Goal: Task Accomplishment & Management: Manage account settings

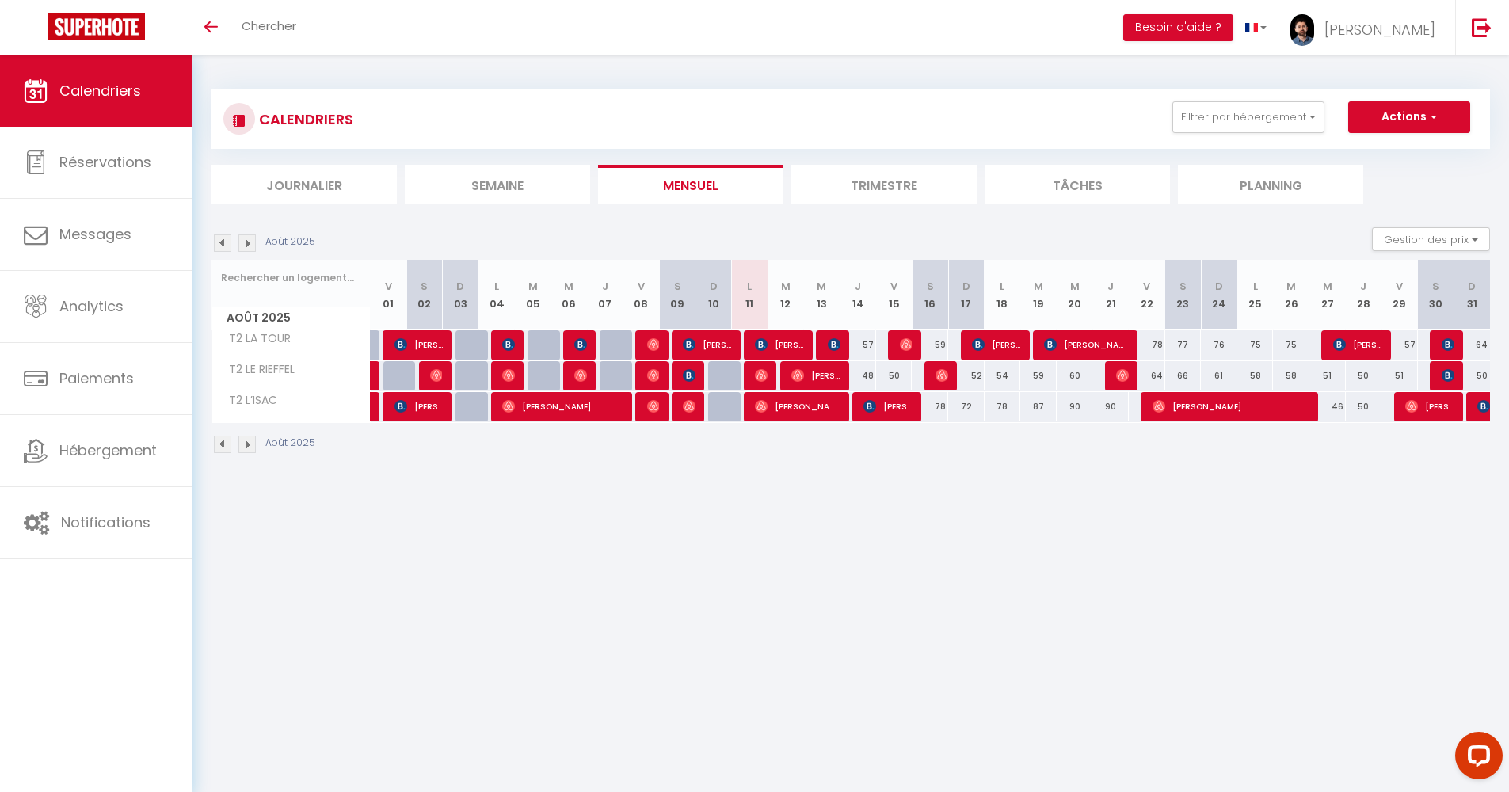
click at [786, 348] on span "[PERSON_NAME]" at bounding box center [779, 345] width 48 height 30
select select "OK"
select select "KO"
select select "1"
select select "0"
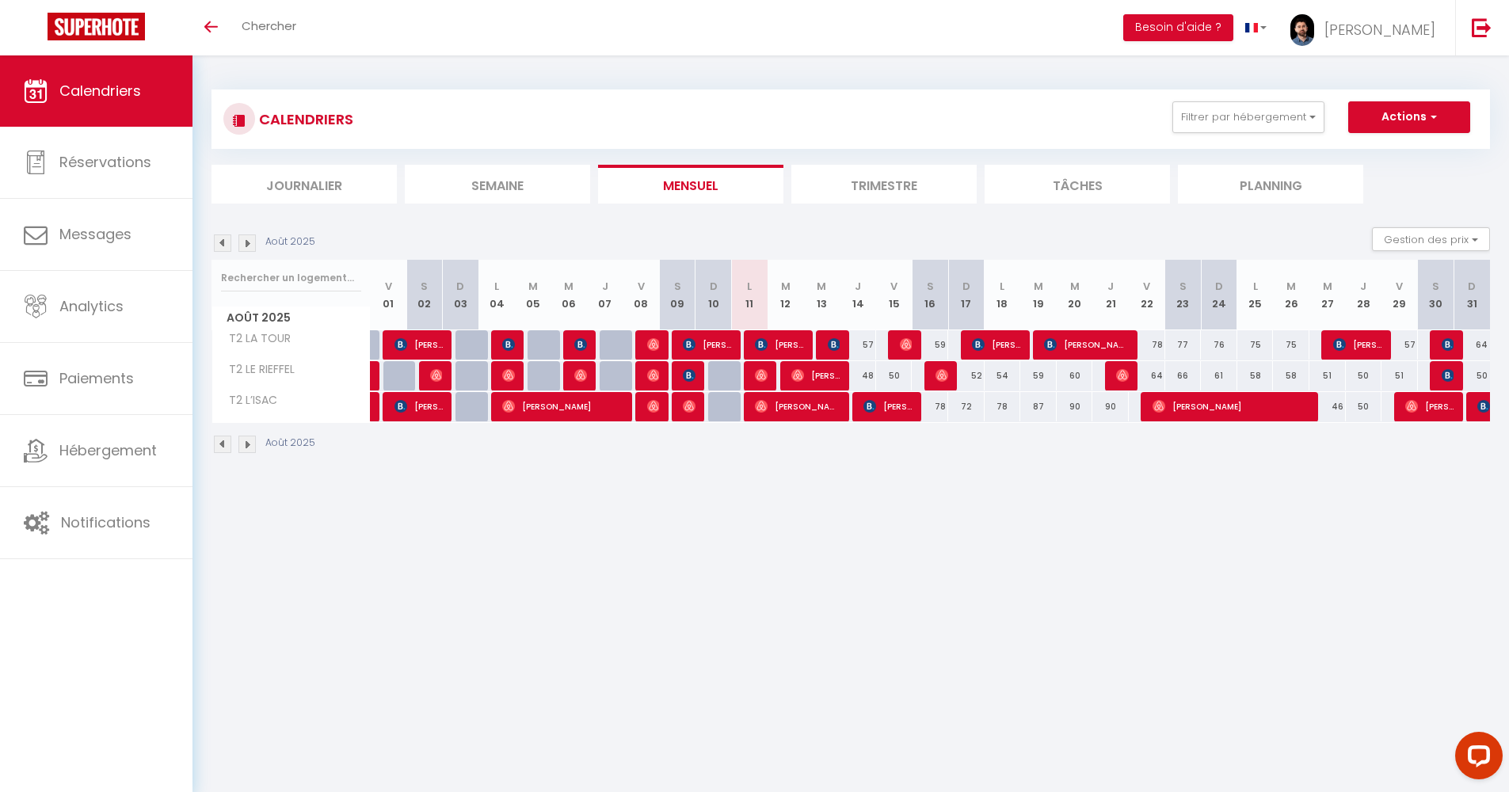
select select "1"
select select
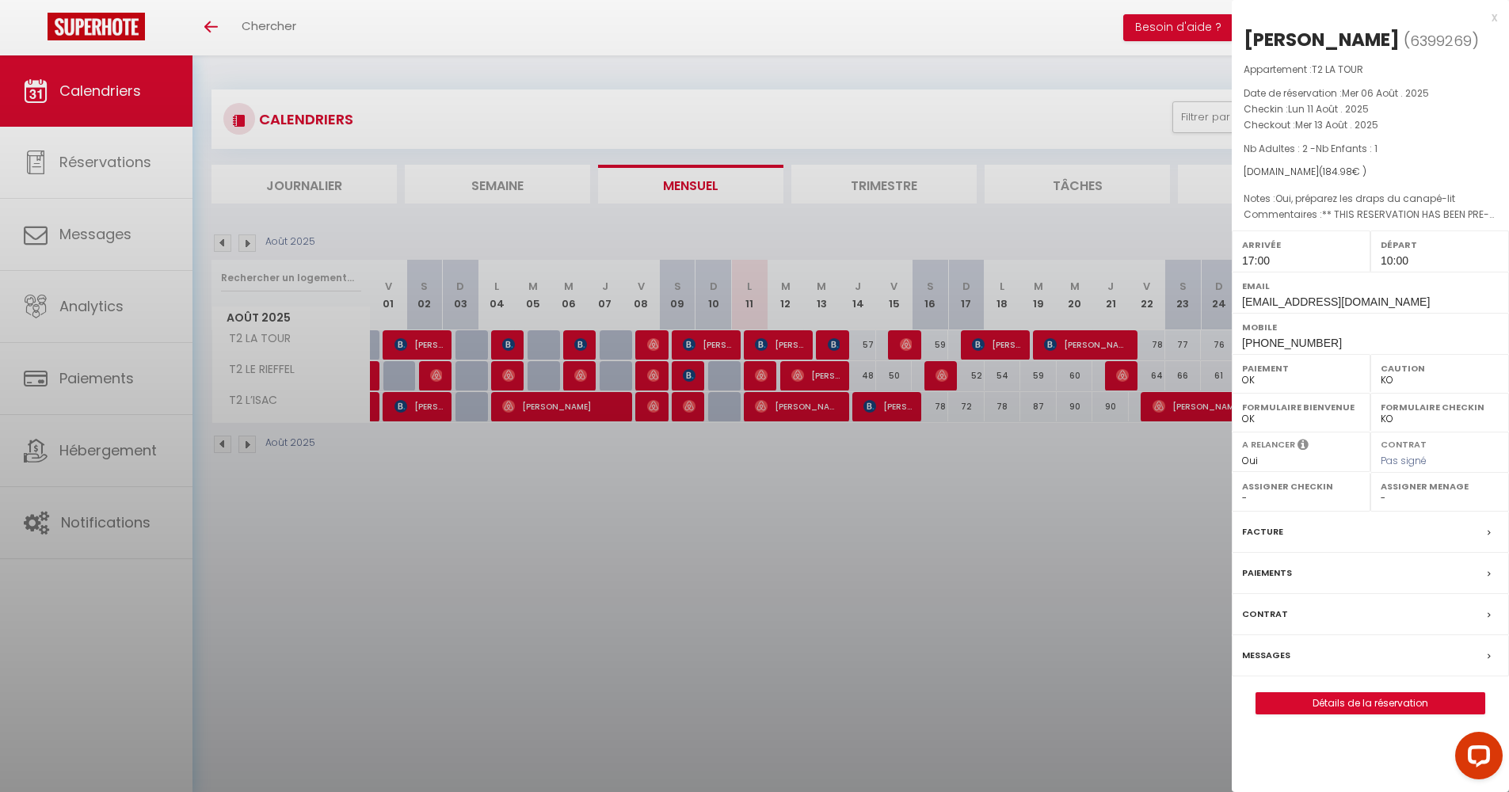
select select "34353"
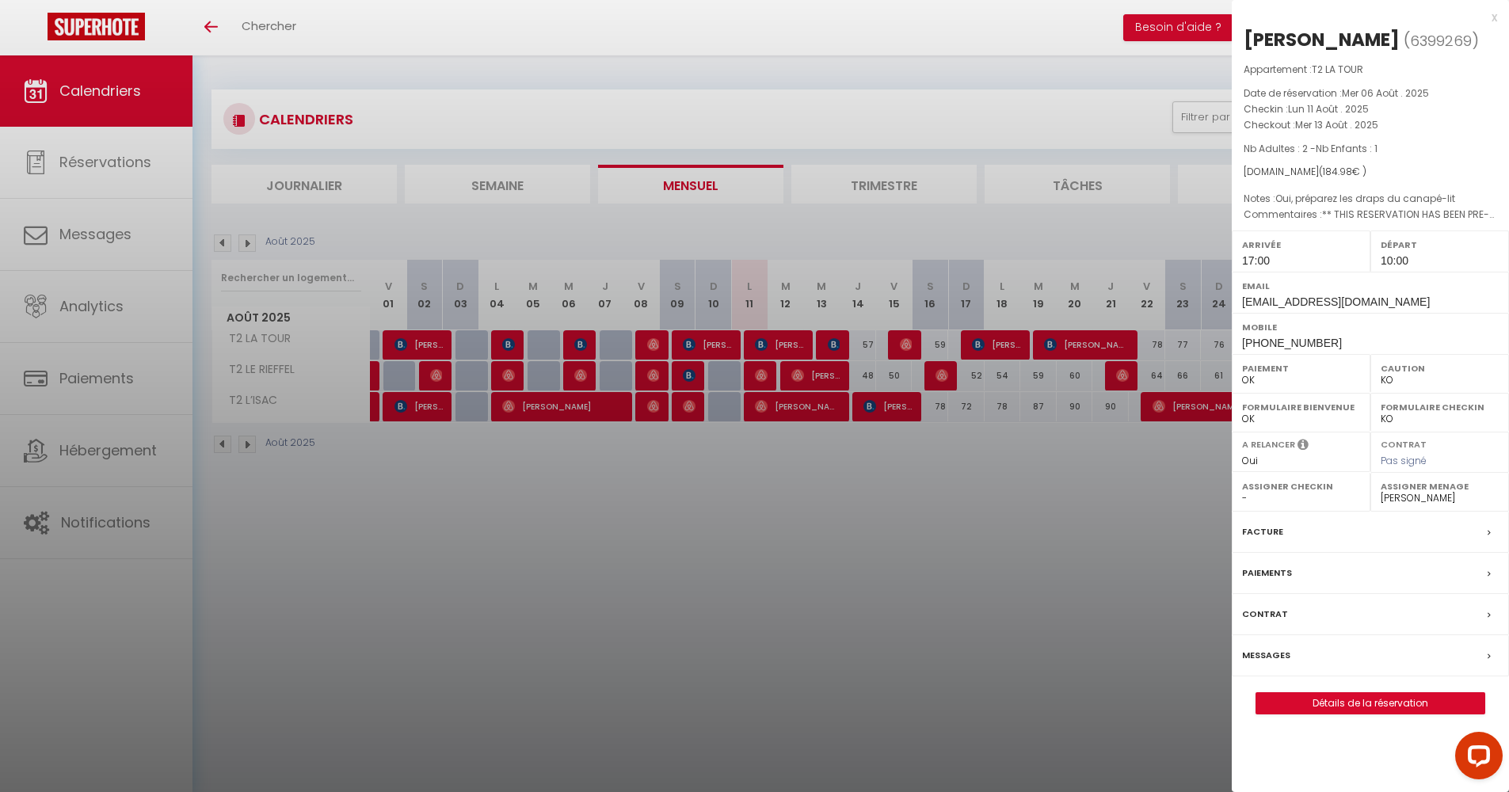
click at [950, 476] on div at bounding box center [754, 396] width 1509 height 792
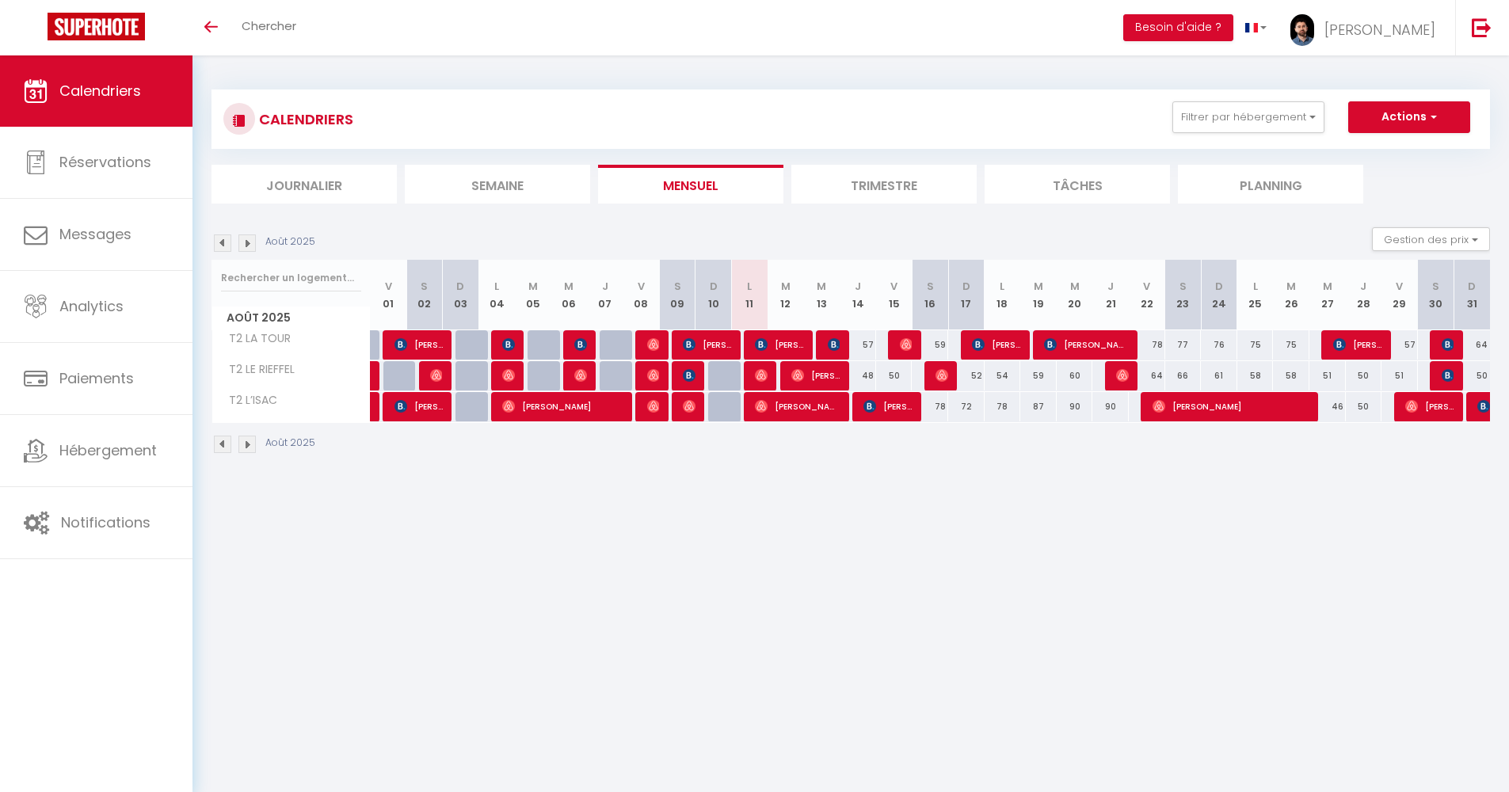
click at [773, 341] on span "[PERSON_NAME]" at bounding box center [779, 345] width 48 height 30
select select "OK"
select select "KO"
select select "1"
select select "0"
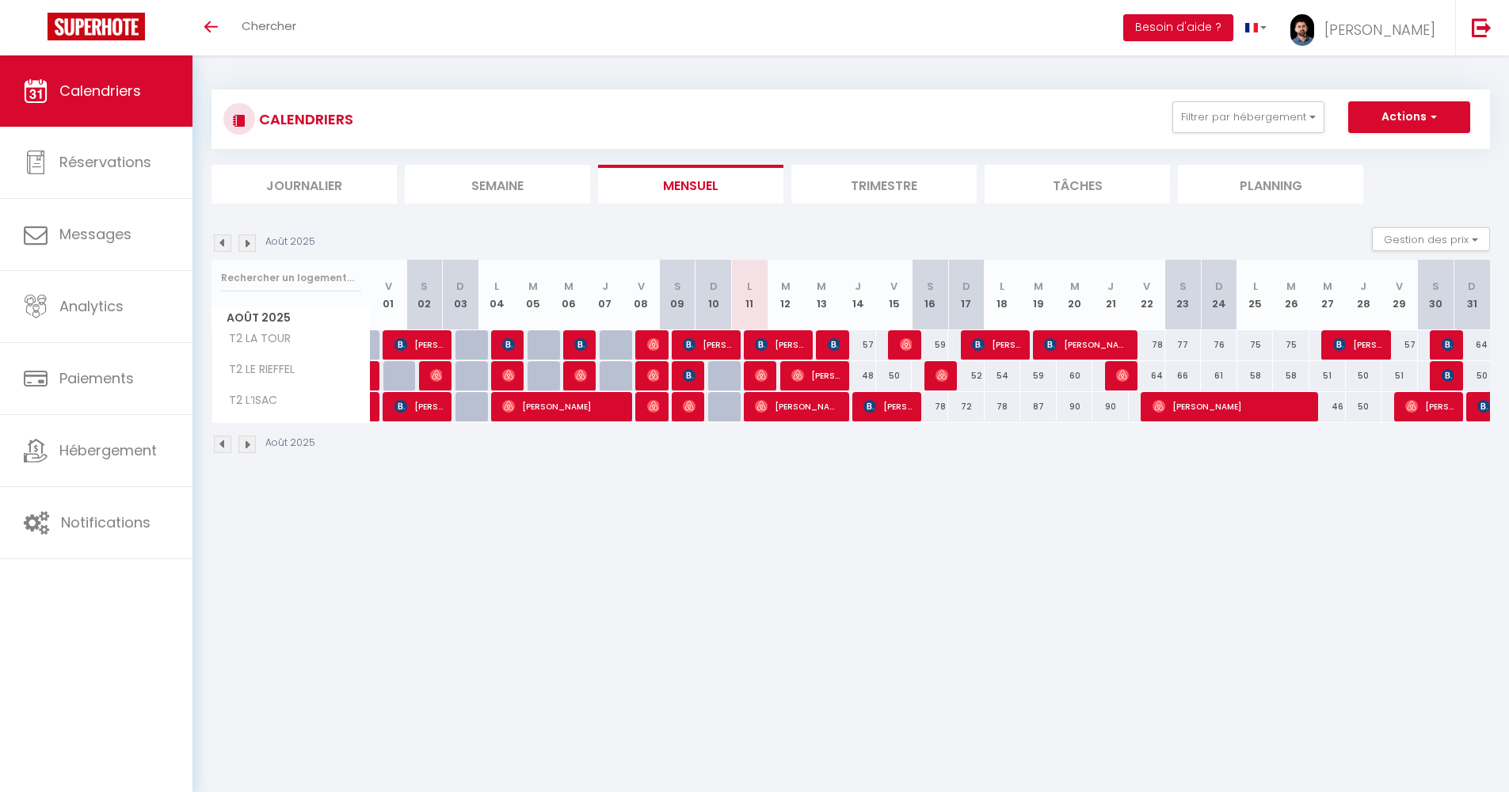
select select "1"
select select
select select "34353"
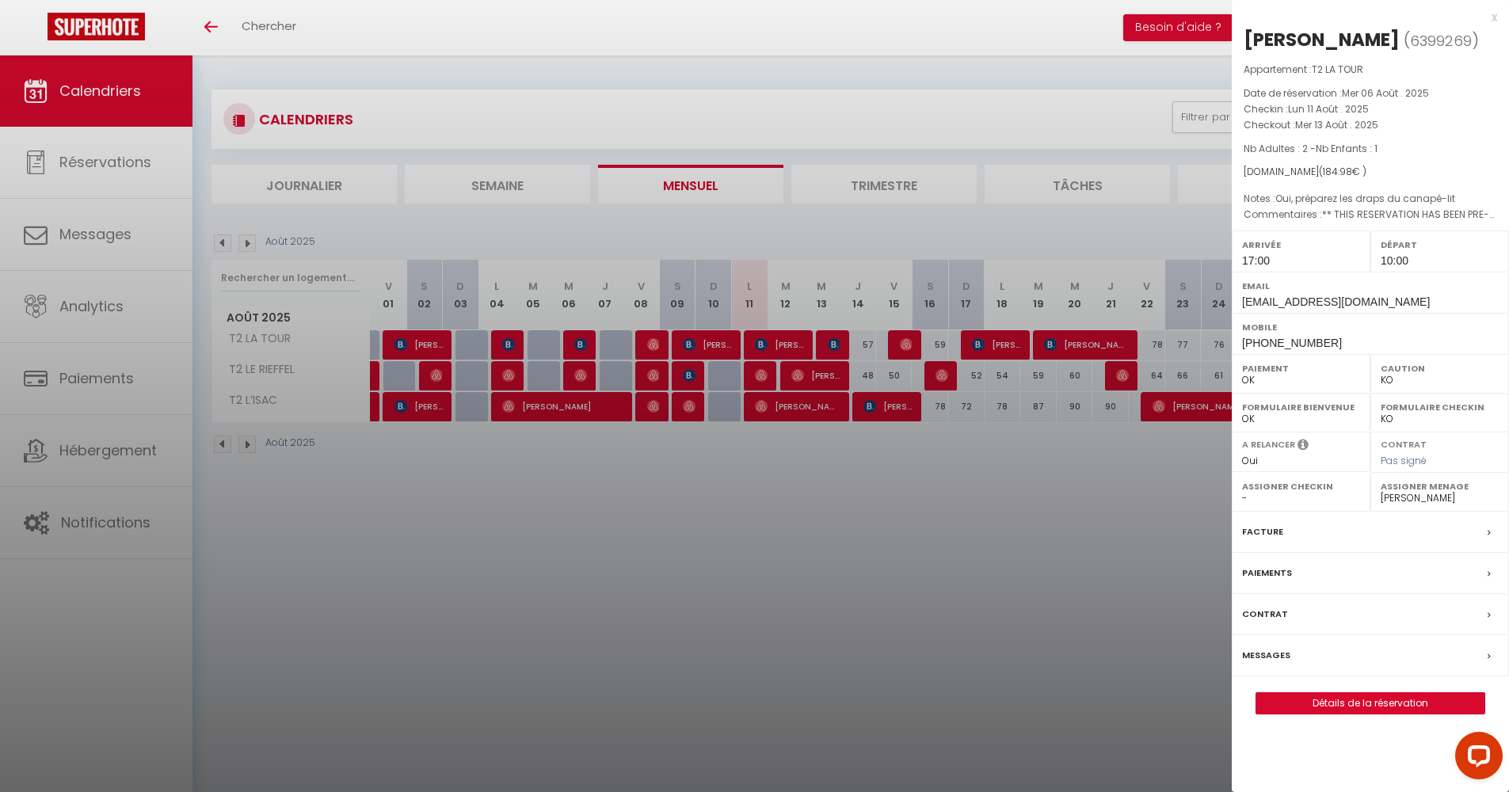
click at [826, 442] on div at bounding box center [754, 396] width 1509 height 792
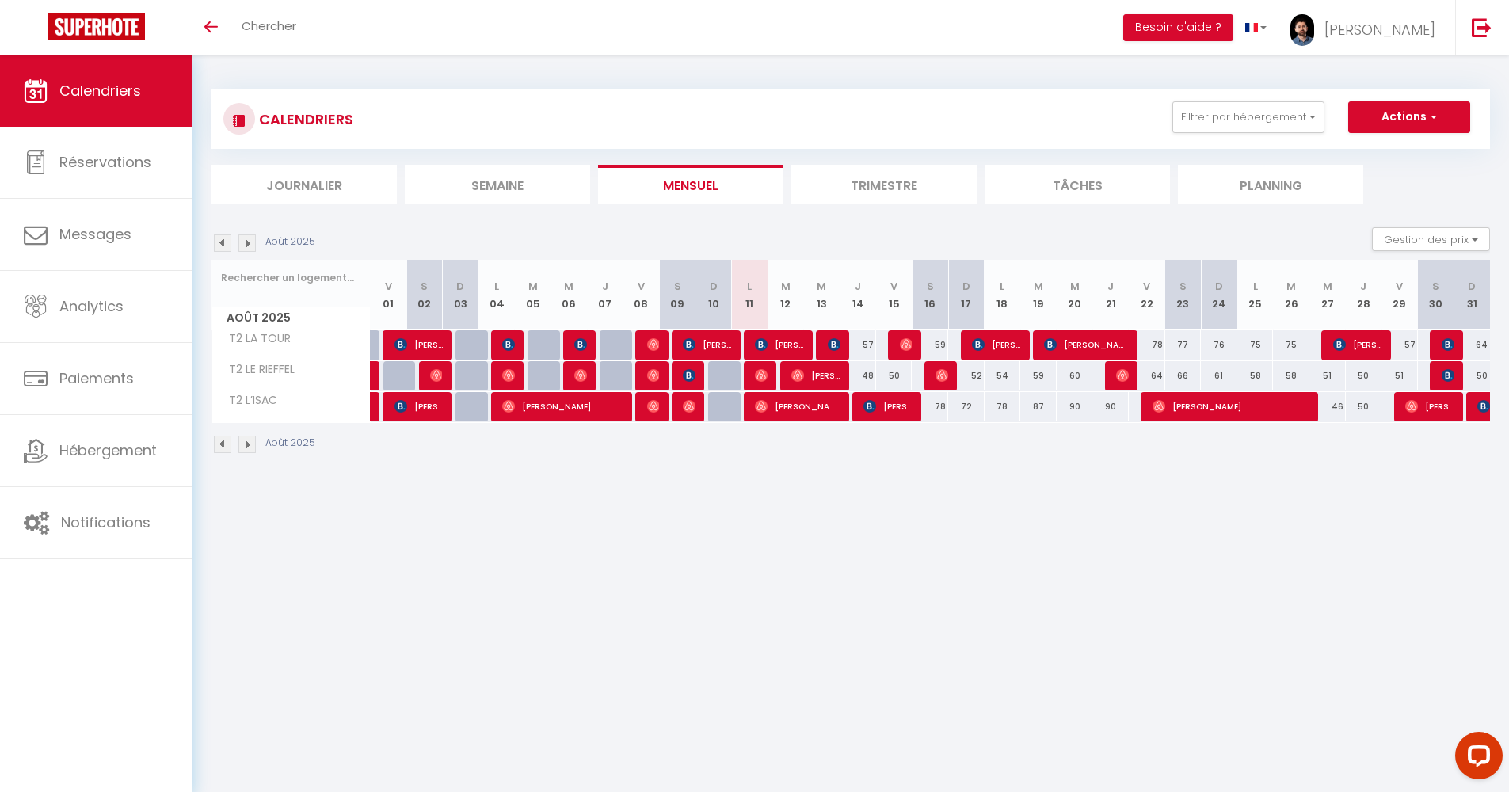
click at [778, 340] on span "[PERSON_NAME]" at bounding box center [779, 345] width 48 height 30
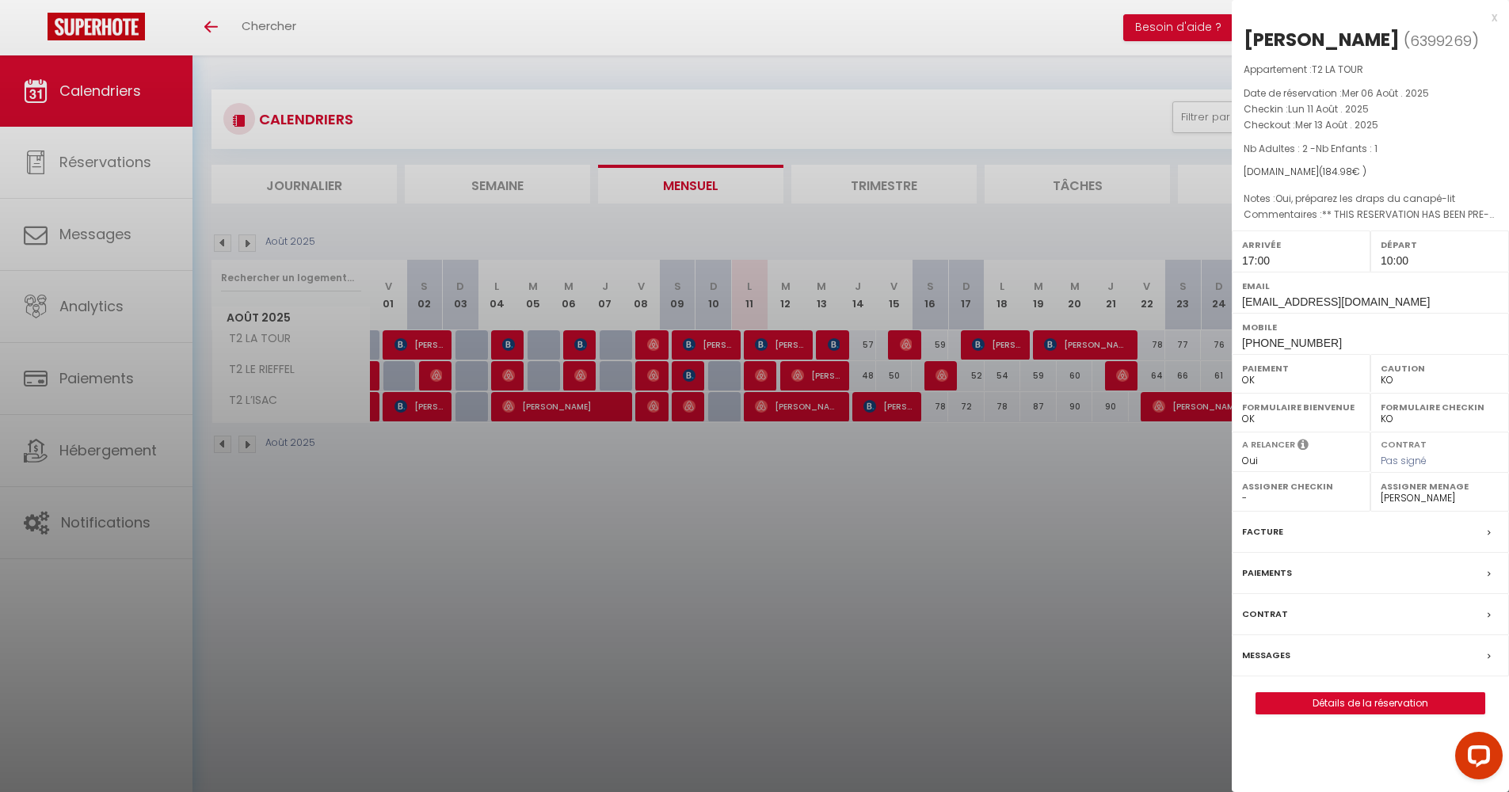
click at [1280, 650] on label "Messages" at bounding box center [1266, 655] width 48 height 17
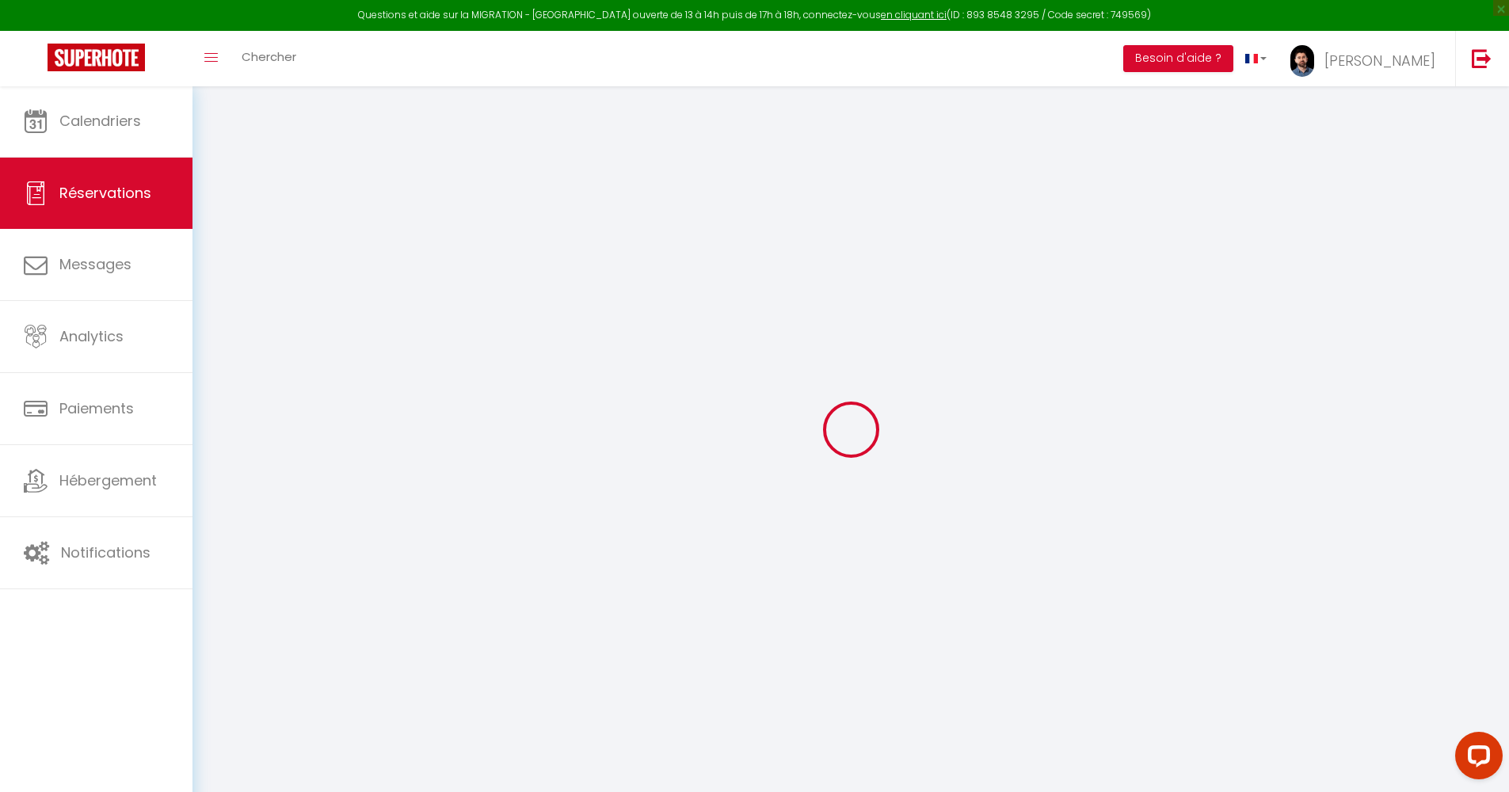
select select
checkbox input "false"
select index
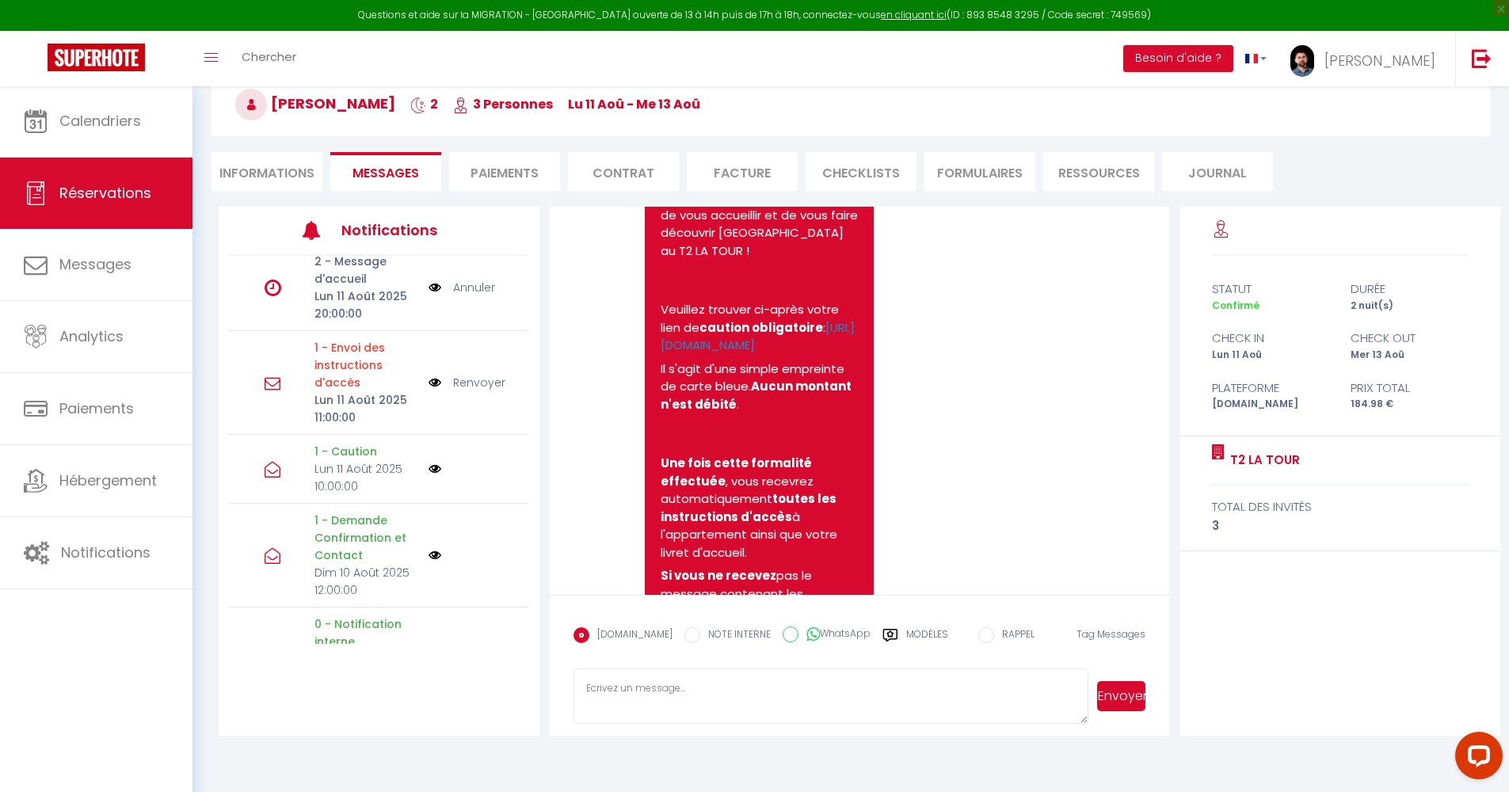
scroll to position [3309, 0]
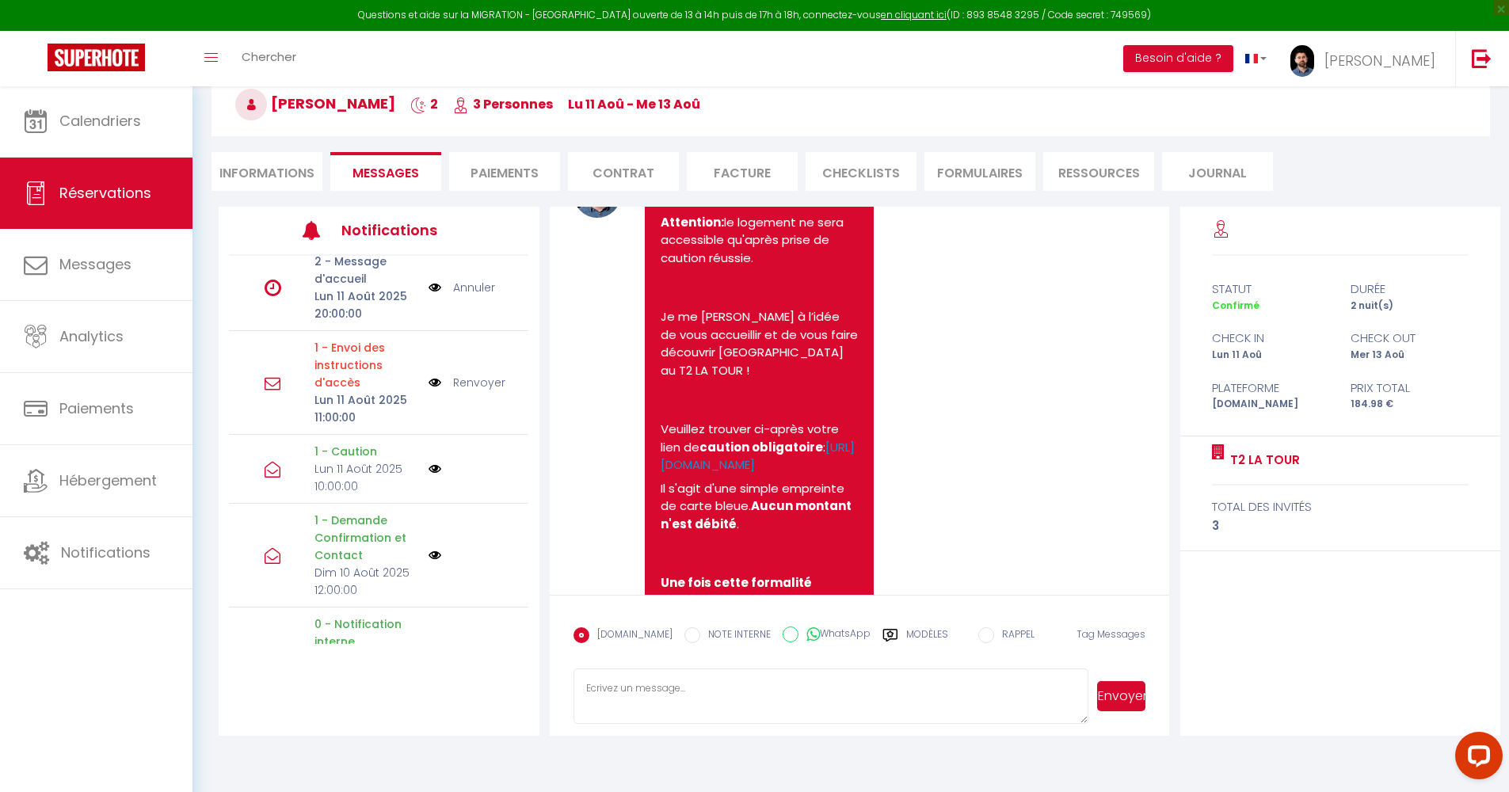
click at [111, 194] on span "Réservations" at bounding box center [105, 193] width 92 height 20
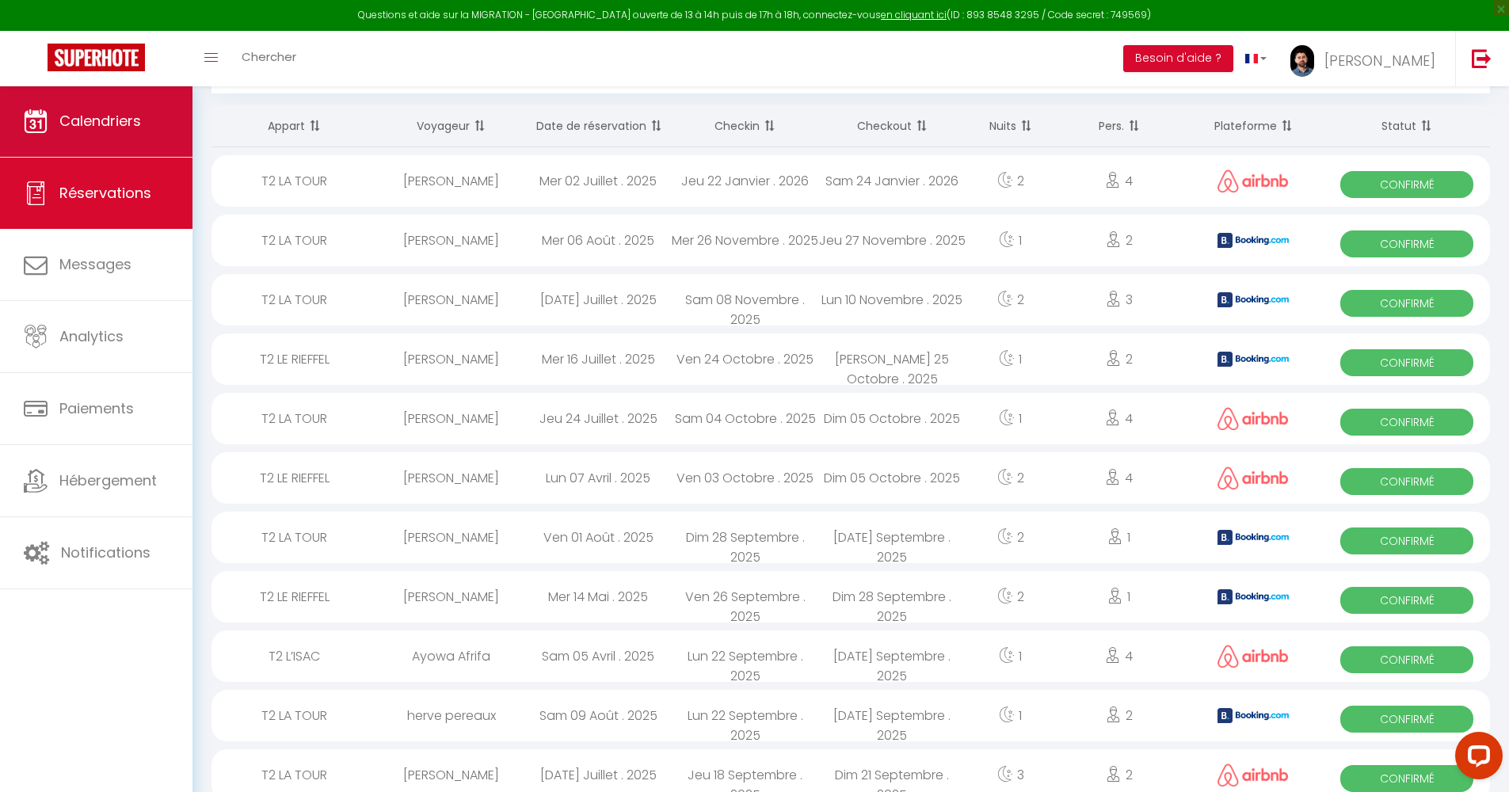
click at [102, 134] on link "Calendriers" at bounding box center [96, 121] width 193 height 71
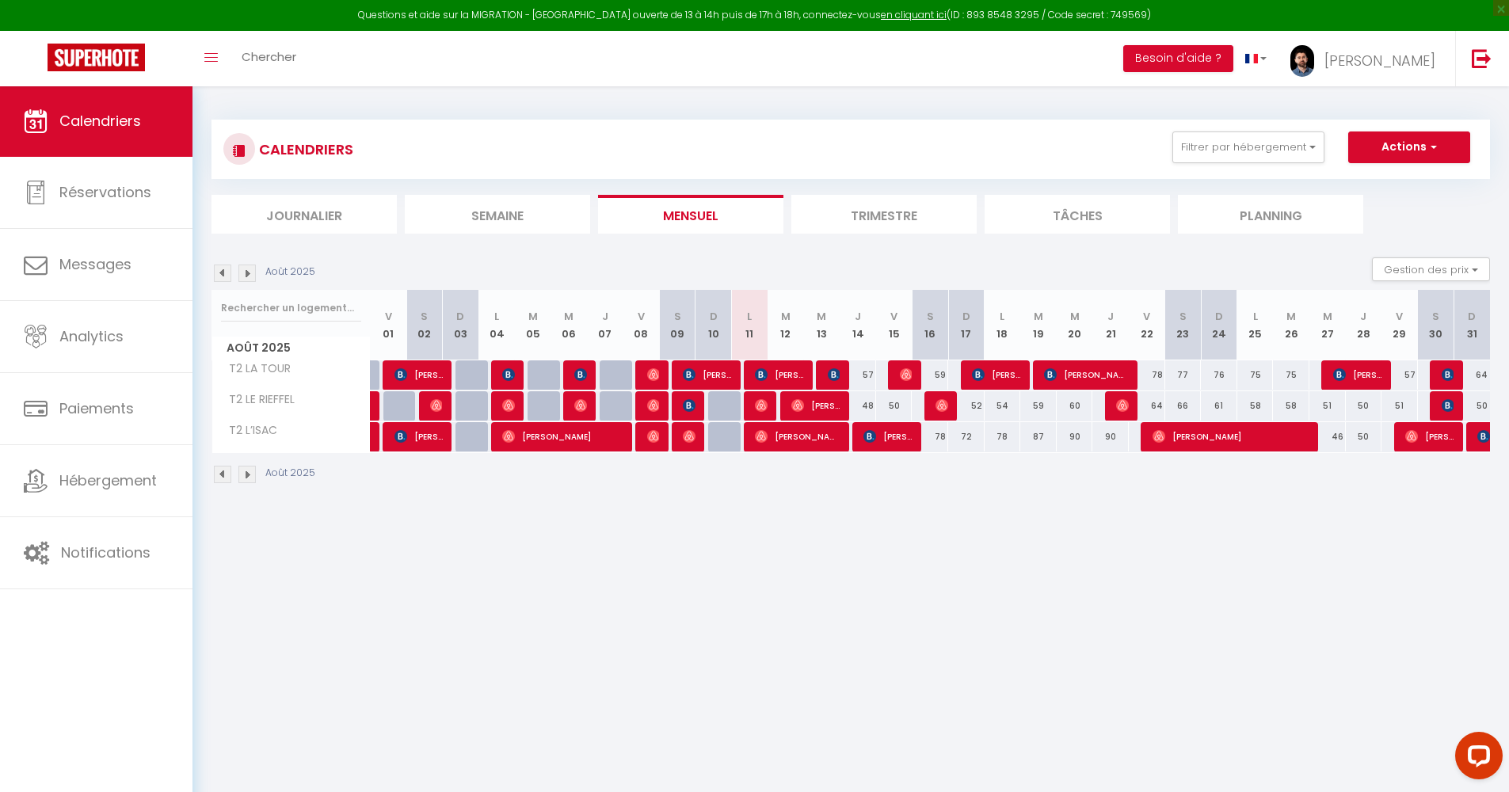
click at [759, 410] on img at bounding box center [761, 405] width 13 height 13
select select "OK"
select select "1"
select select "0"
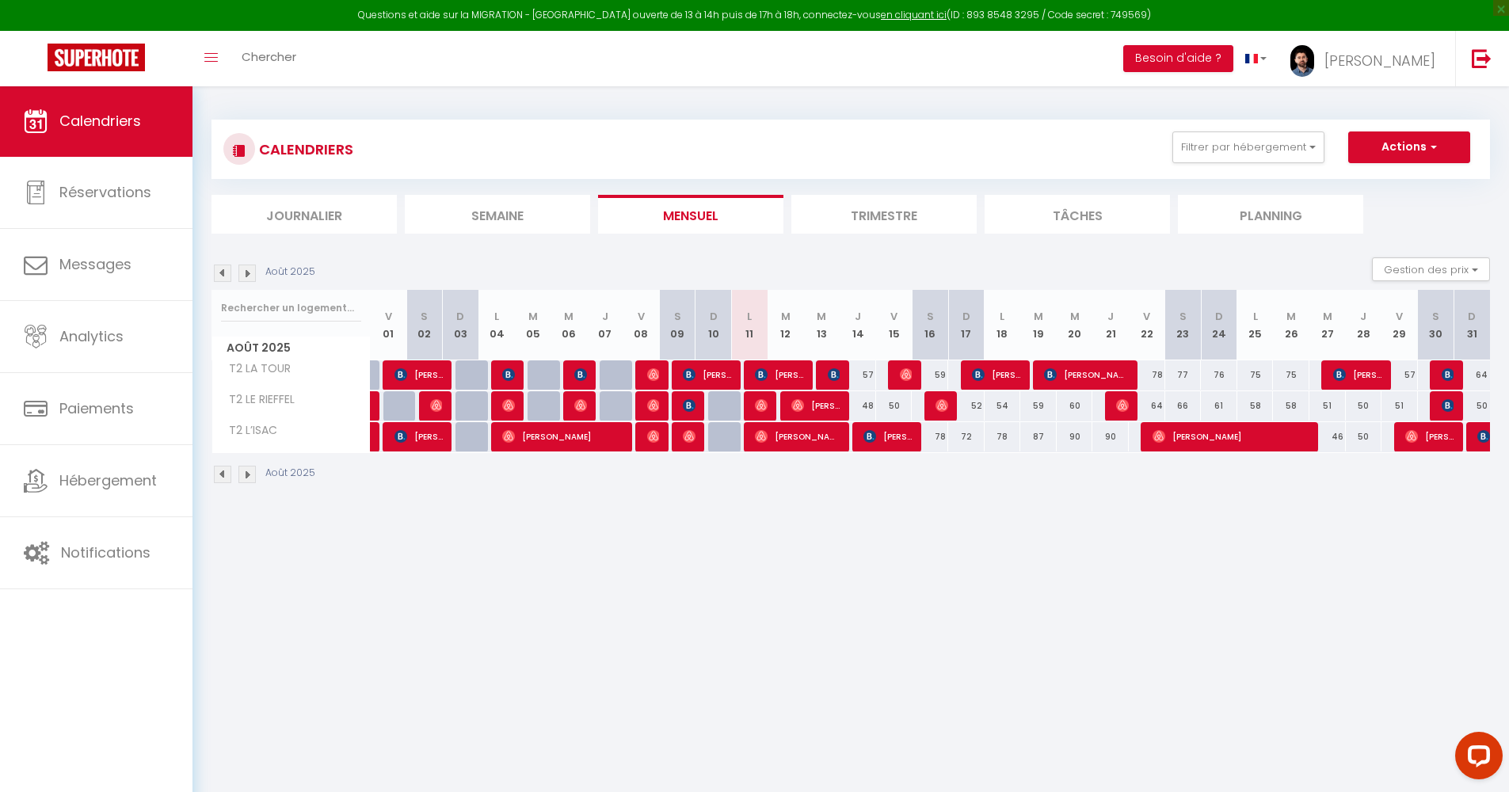
select select "1"
select select
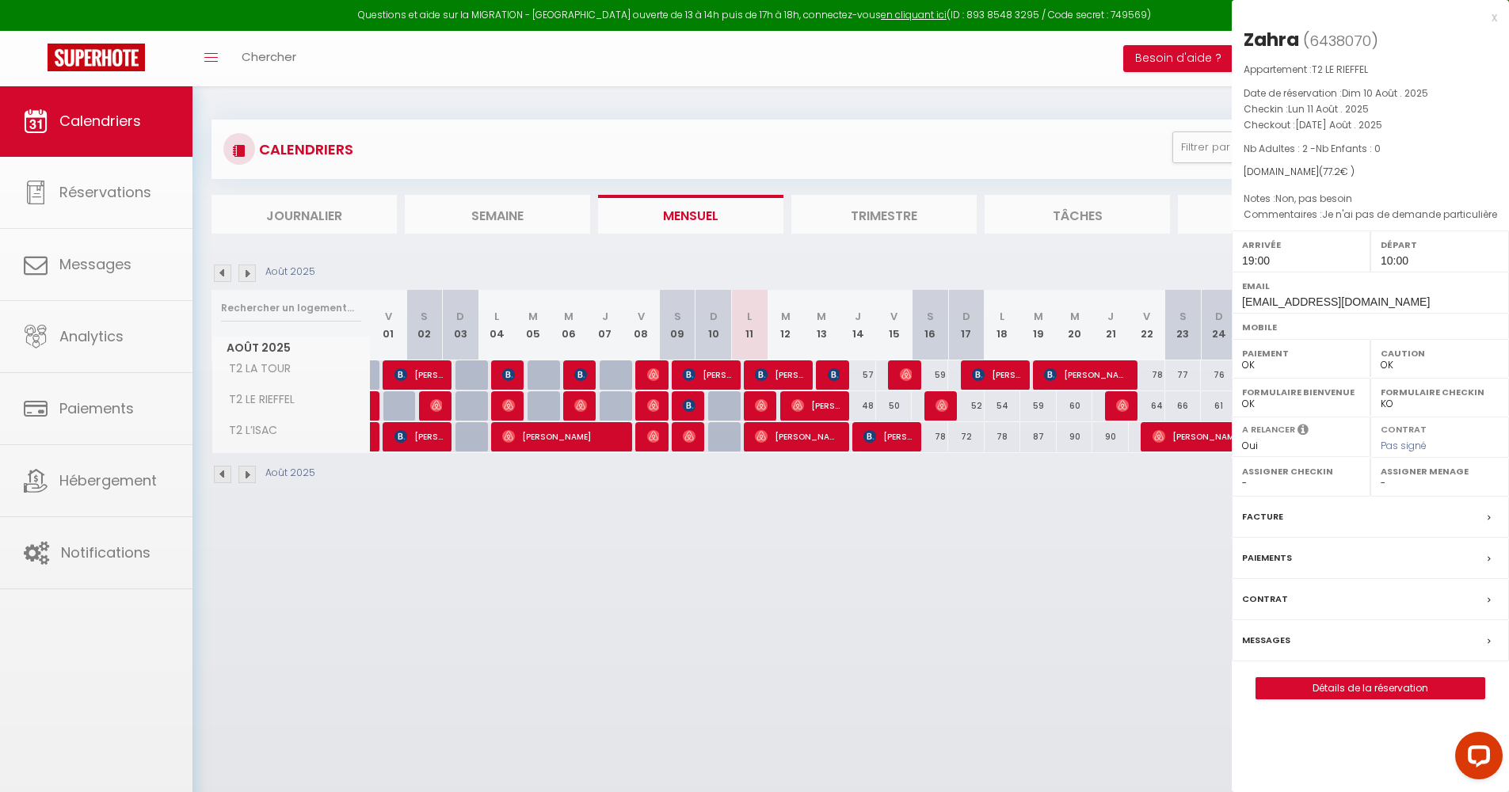
select select "4750"
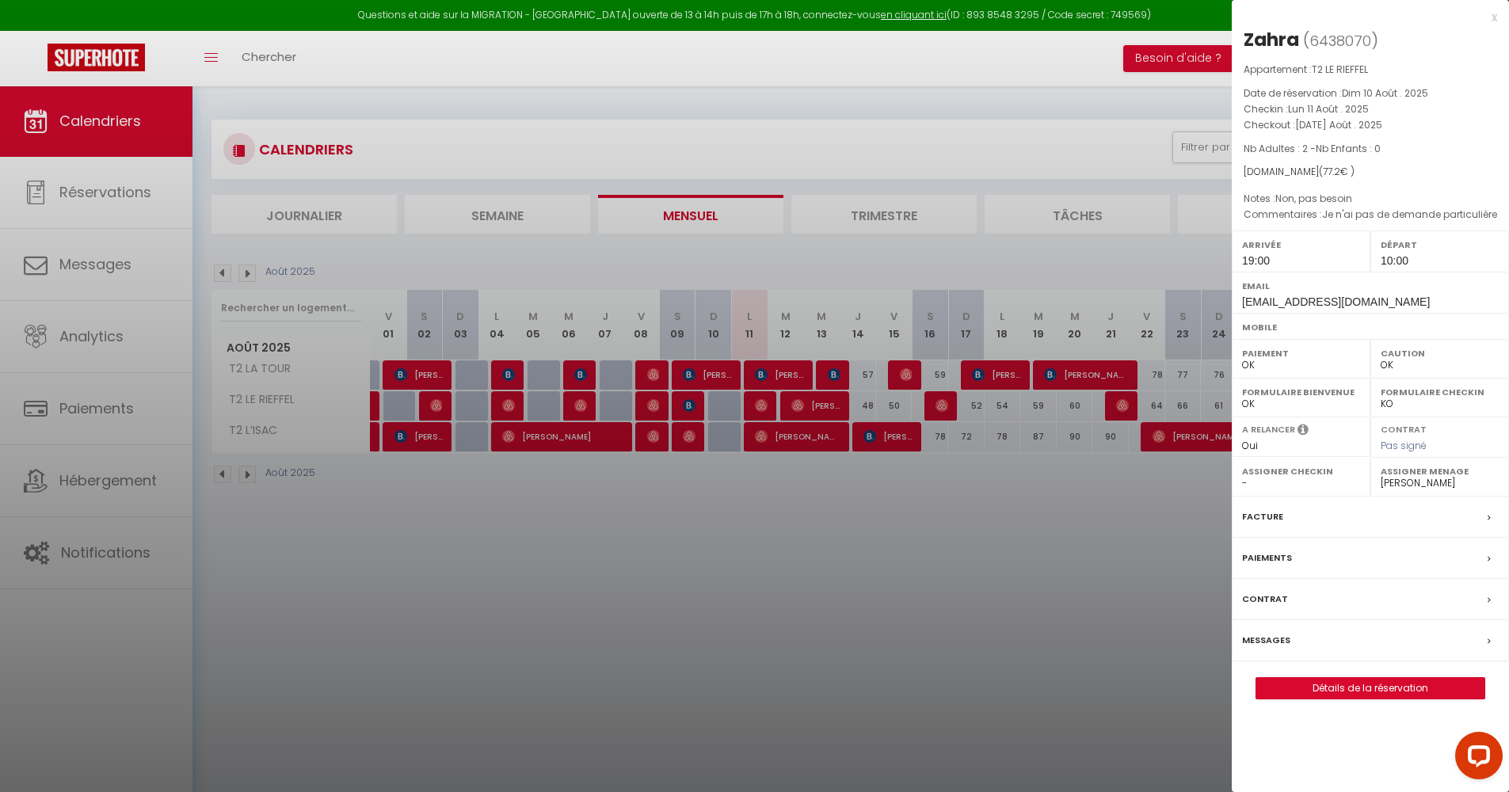
click at [770, 521] on div at bounding box center [754, 396] width 1509 height 792
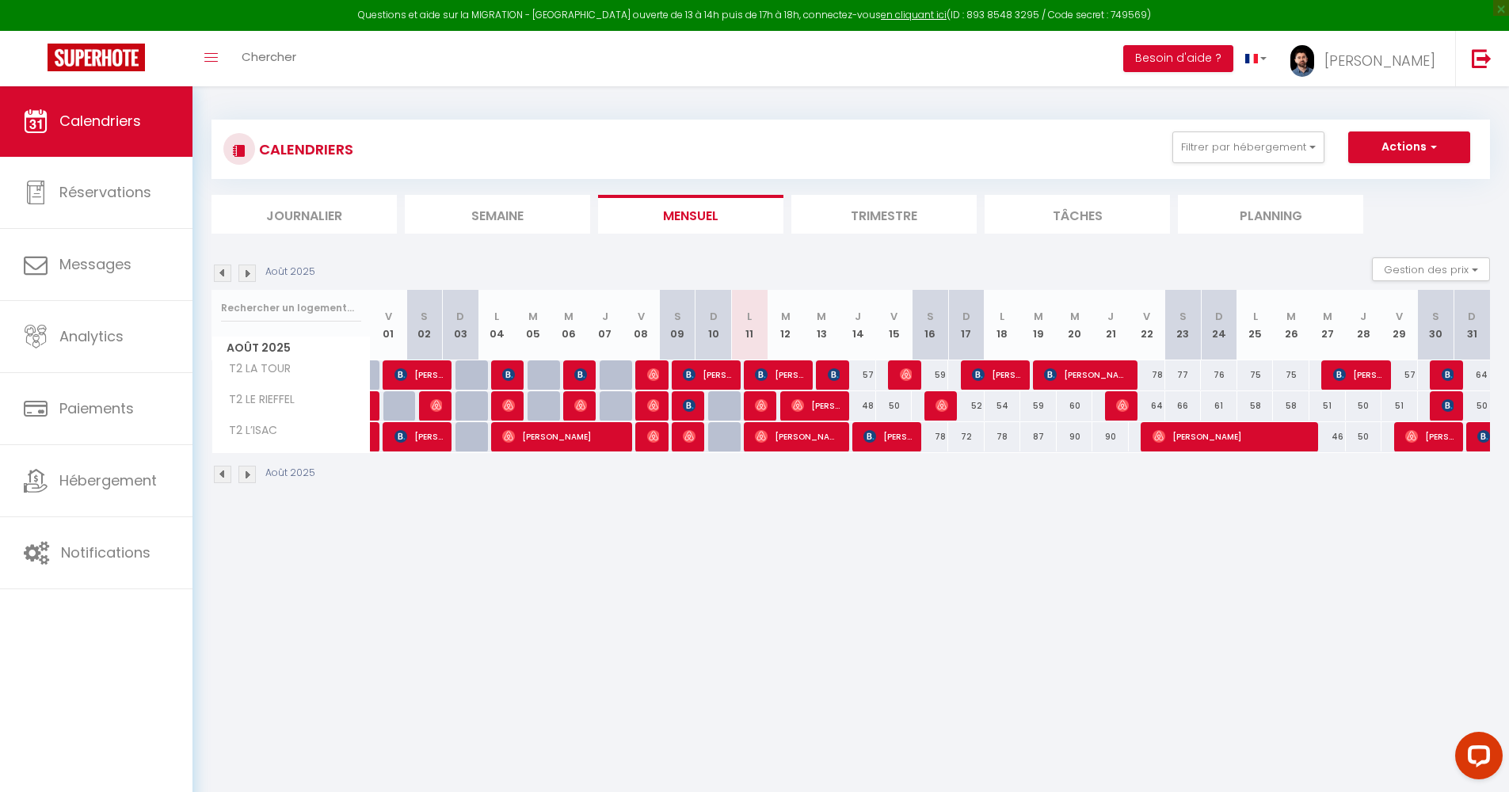
click at [761, 435] on img at bounding box center [761, 436] width 13 height 13
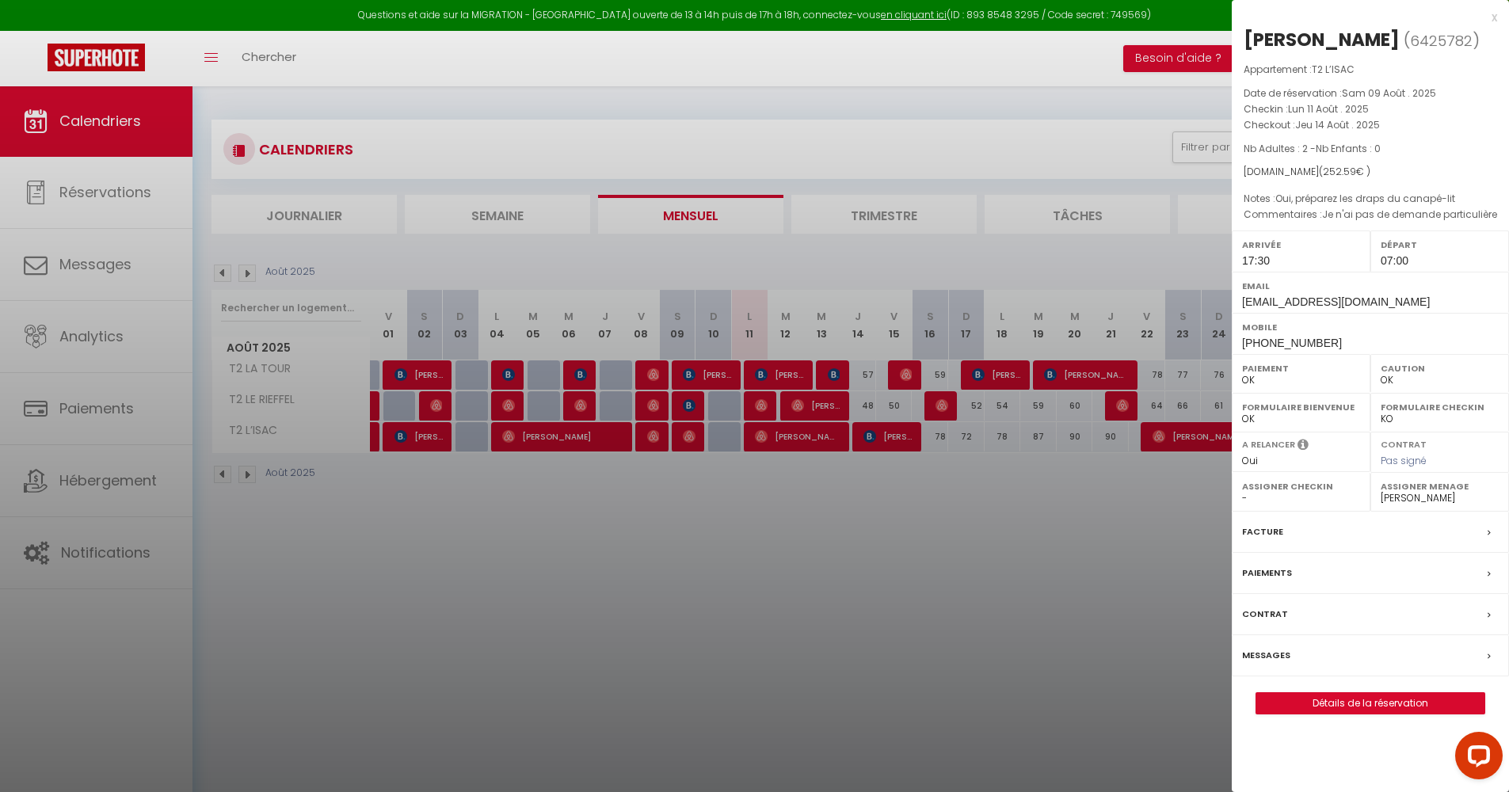
click at [811, 515] on div at bounding box center [754, 396] width 1509 height 792
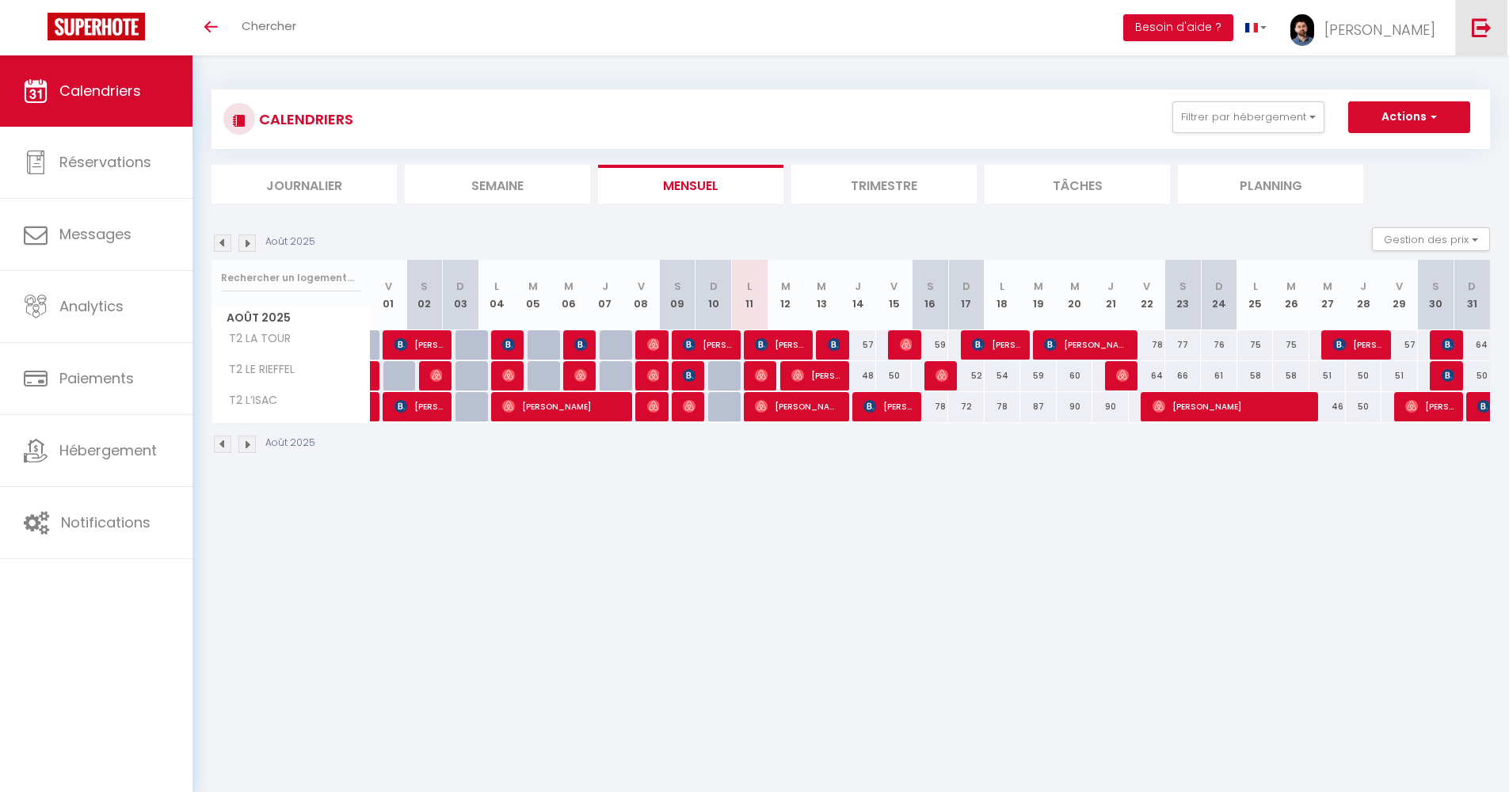
click at [1480, 24] on img at bounding box center [1482, 27] width 20 height 20
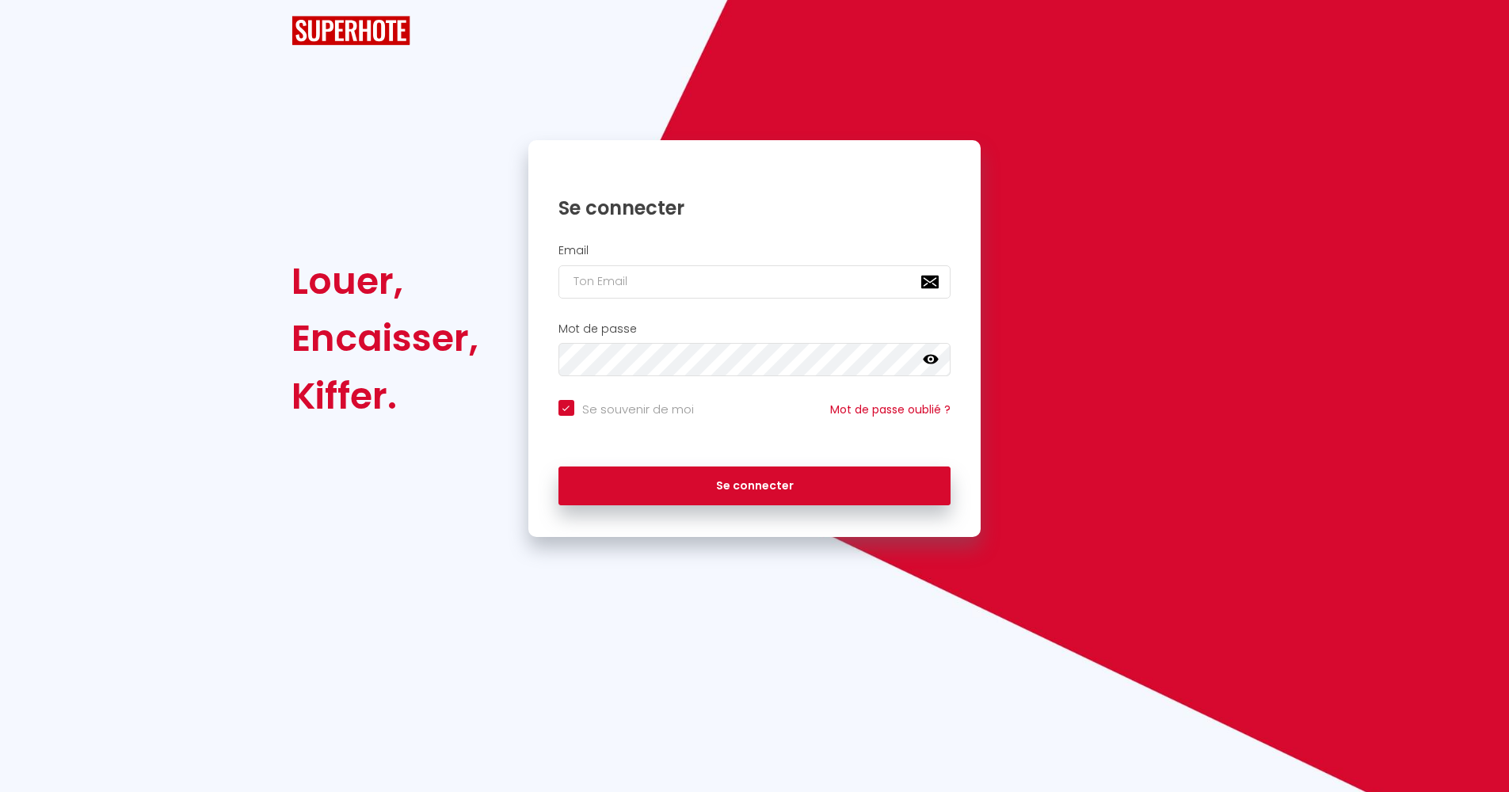
checkbox input "true"
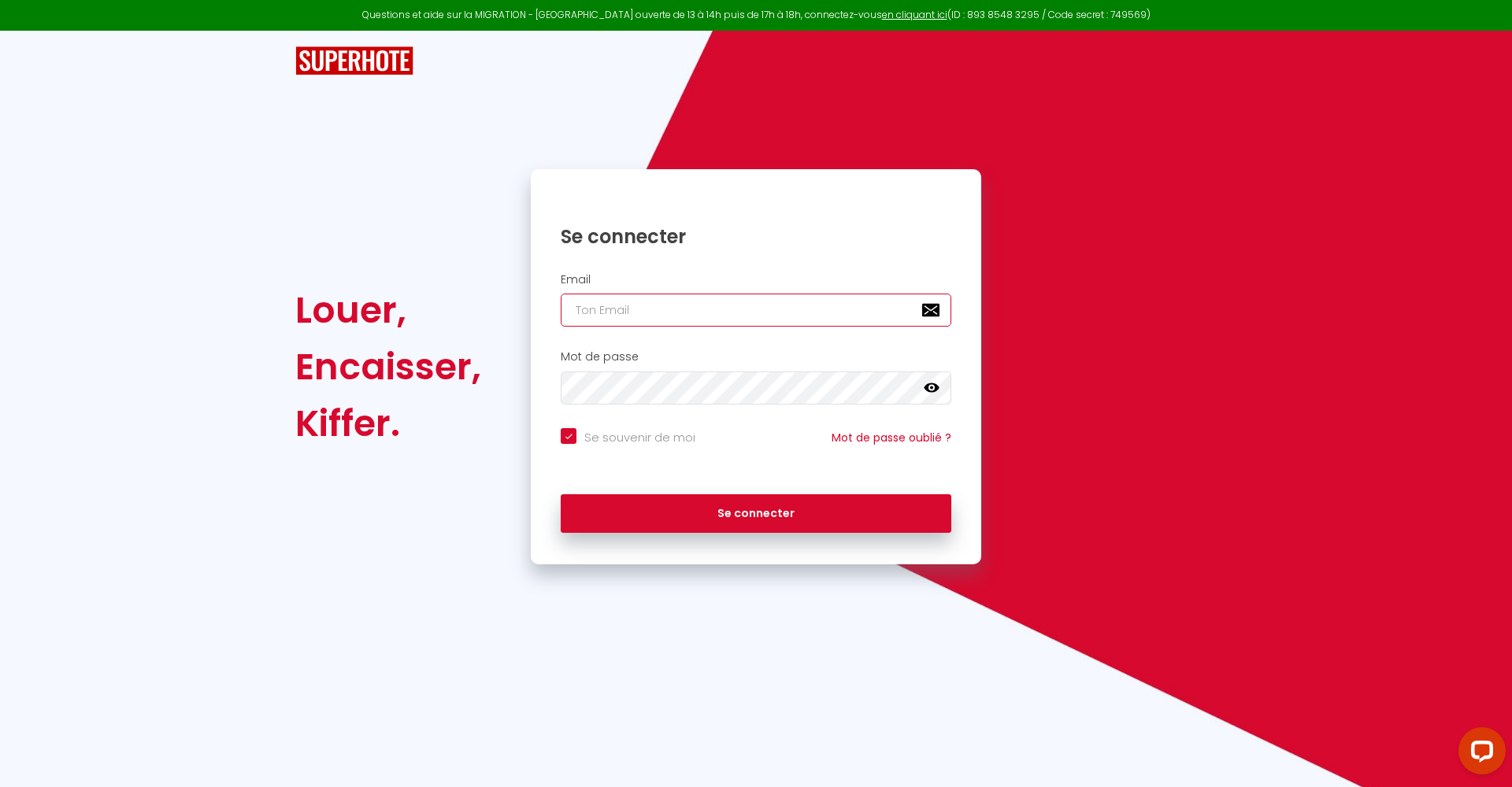
click at [924, 309] on input "email" at bounding box center [756, 310] width 391 height 33
type input "lespacedetente@gmail.com"
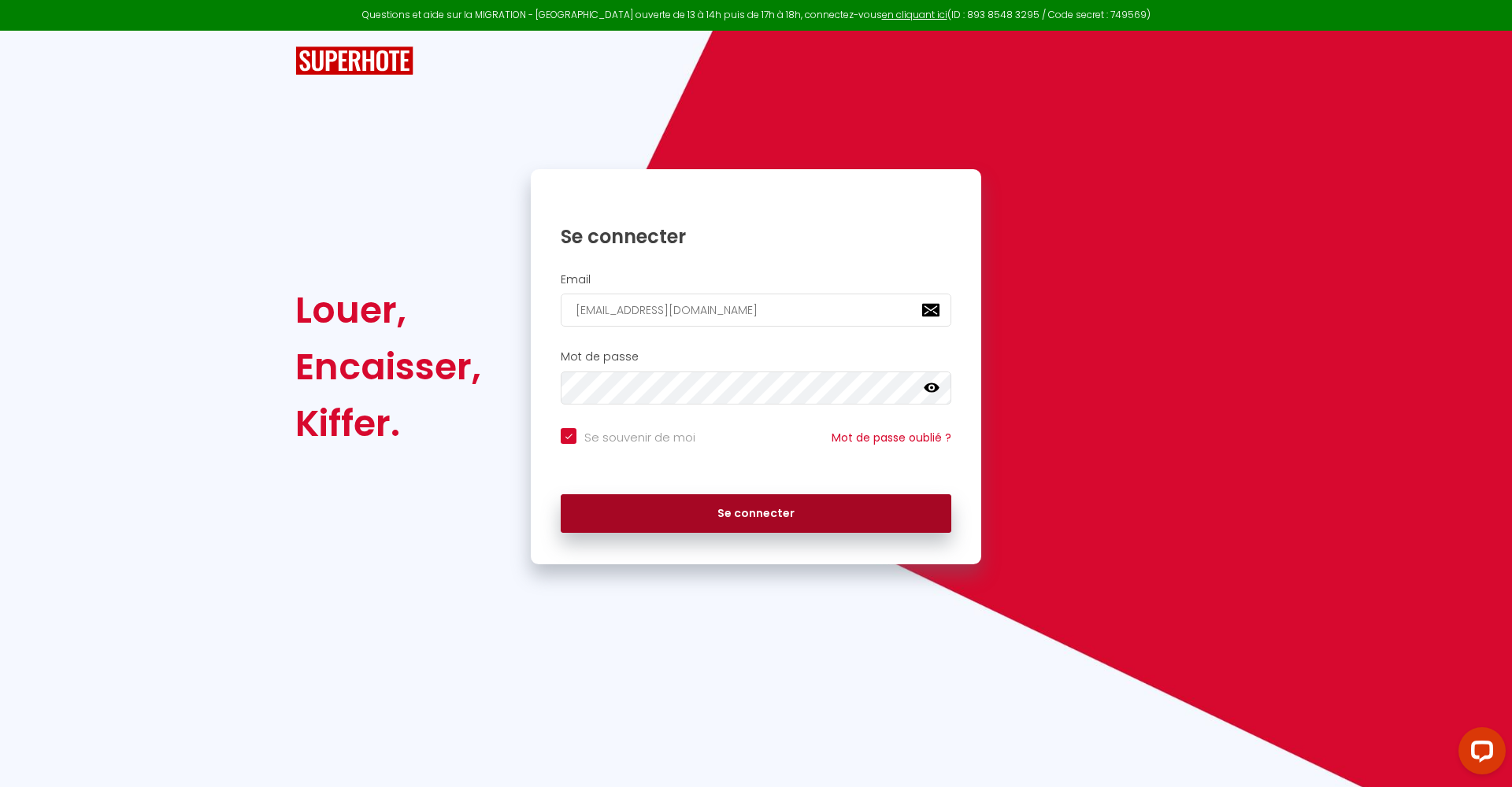
click at [741, 515] on button "Se connecter" at bounding box center [756, 515] width 391 height 40
checkbox input "true"
